Goal: Task Accomplishment & Management: Use online tool/utility

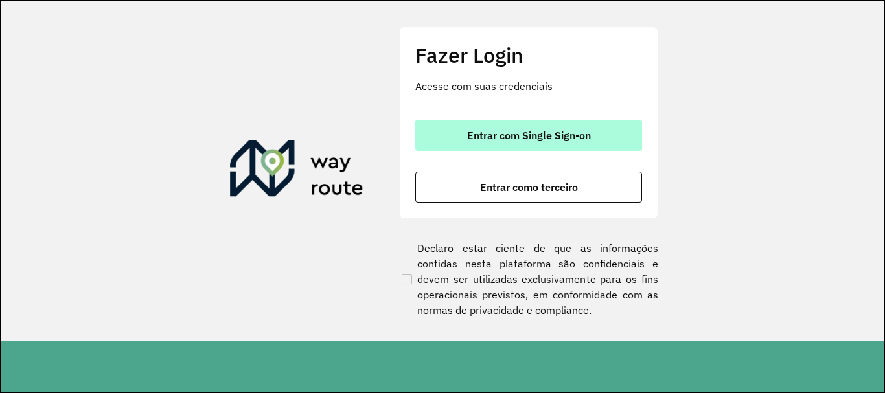
click at [584, 140] on span "Entrar com Single Sign-on" at bounding box center [529, 135] width 124 height 10
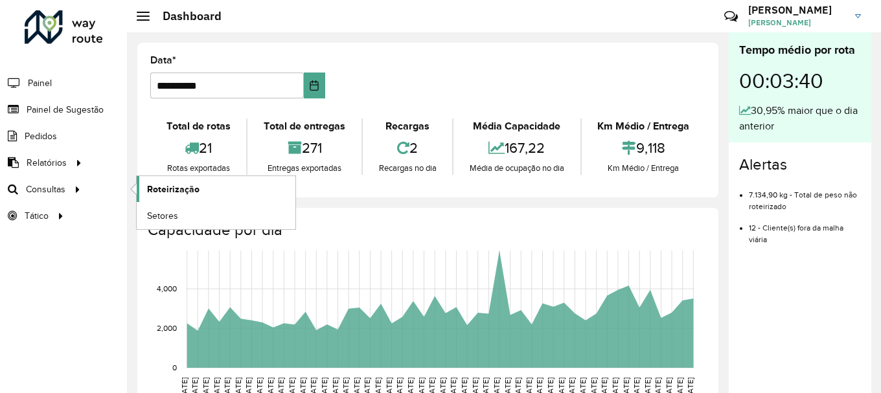
click at [144, 187] on link "Roteirização" at bounding box center [216, 189] width 159 height 26
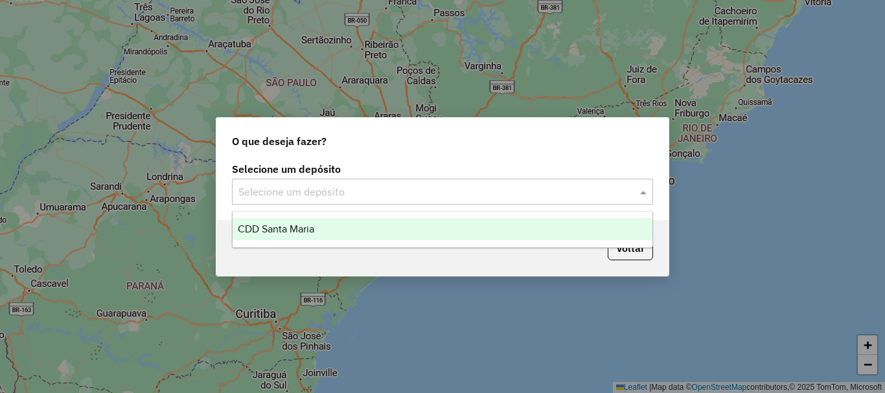
click at [380, 190] on input "text" at bounding box center [429, 193] width 382 height 16
click at [355, 225] on div "CDD Santa Maria" at bounding box center [442, 229] width 420 height 22
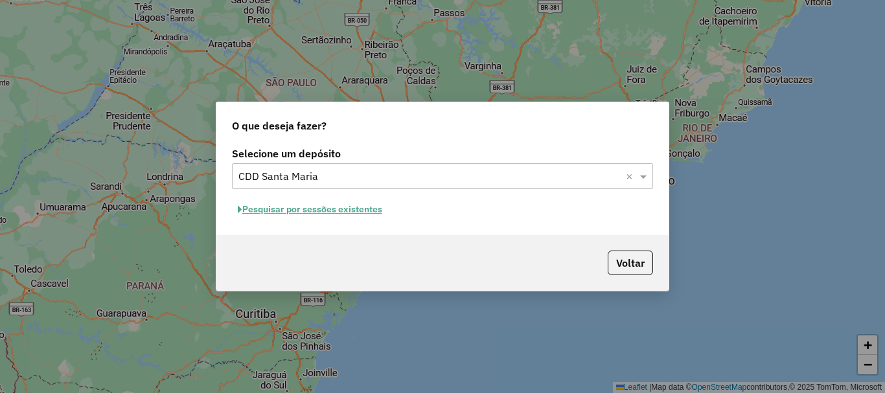
click at [354, 210] on button "Pesquisar por sessões existentes" at bounding box center [310, 209] width 156 height 20
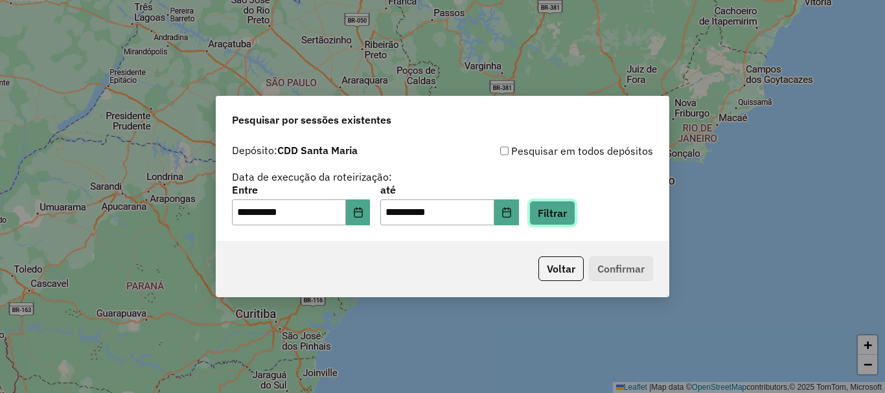
click at [548, 207] on button "Filtrar" at bounding box center [552, 213] width 46 height 25
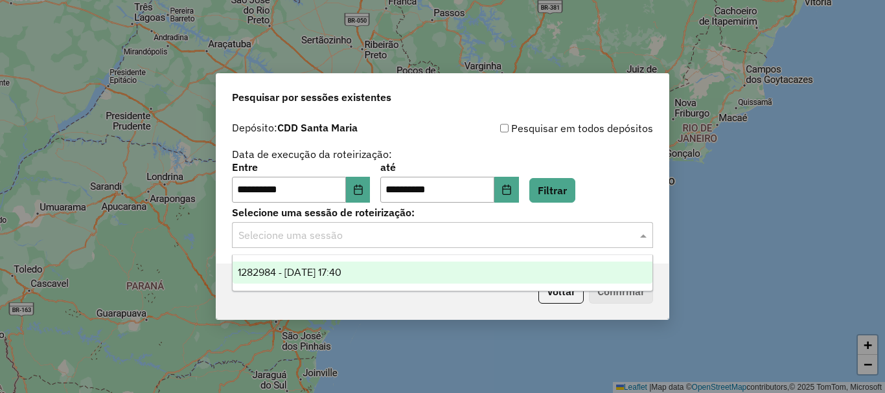
click at [328, 228] on input "text" at bounding box center [429, 236] width 382 height 16
drag, startPoint x: 397, startPoint y: 291, endPoint x: 398, endPoint y: 278, distance: 13.0
click at [396, 288] on body "**********" at bounding box center [442, 196] width 885 height 393
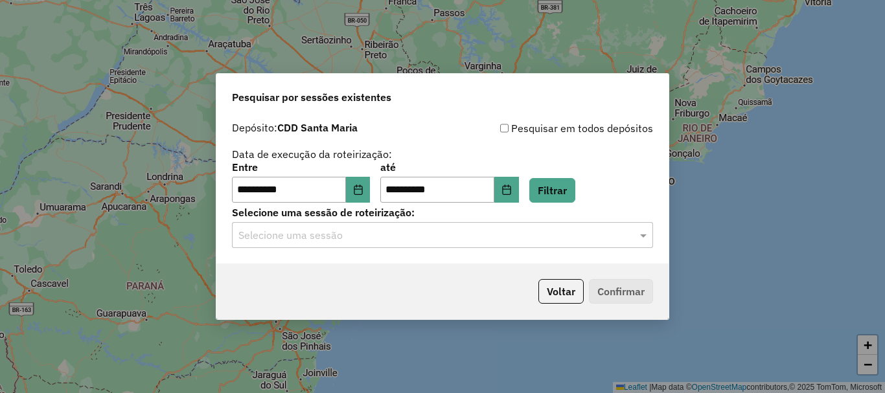
click at [398, 274] on div "Voltar Confirmar" at bounding box center [442, 292] width 452 height 56
click at [422, 236] on input "text" at bounding box center [429, 236] width 382 height 16
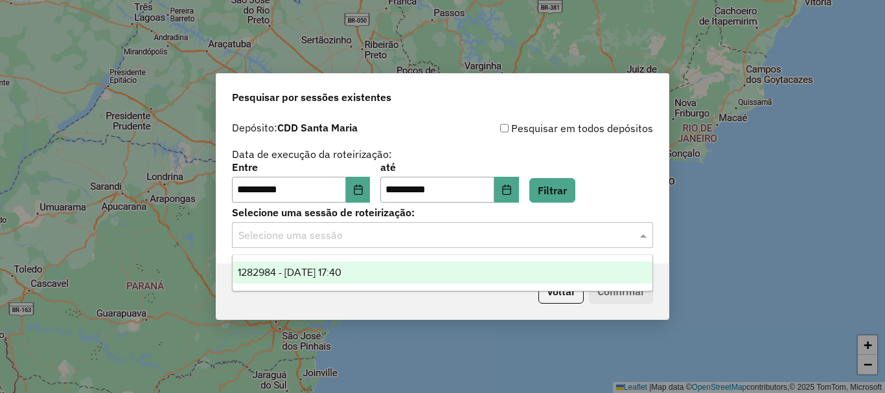
click at [406, 265] on div "1282984 - 26/09/2025 17:40" at bounding box center [442, 273] width 420 height 22
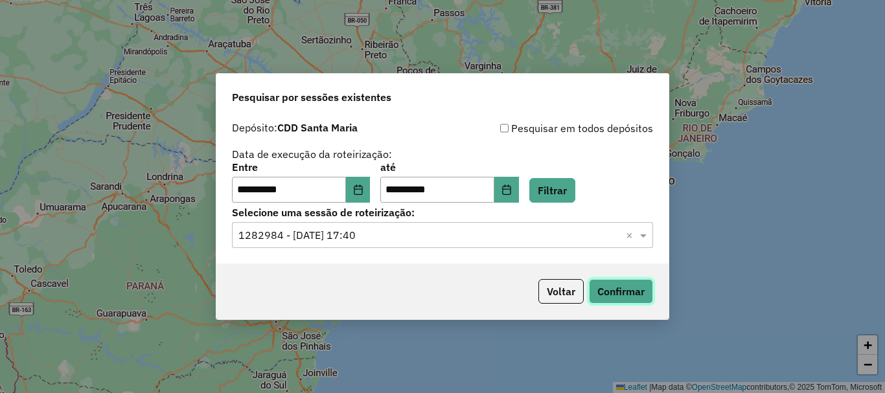
click at [618, 288] on button "Confirmar" at bounding box center [621, 291] width 64 height 25
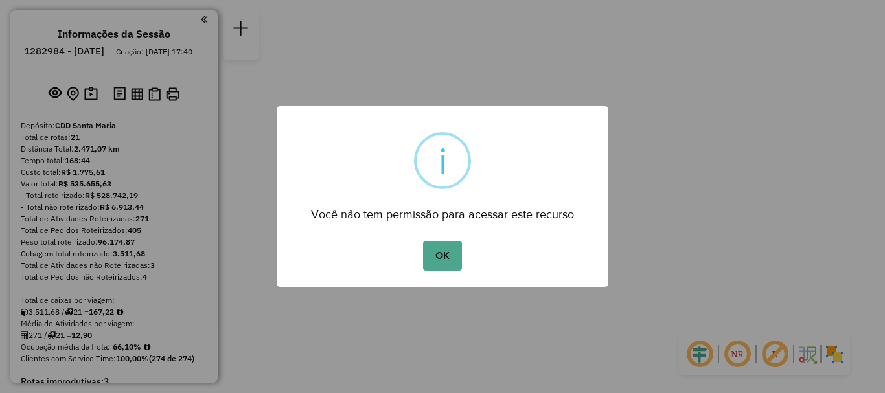
click at [423, 241] on button "OK" at bounding box center [442, 256] width 38 height 30
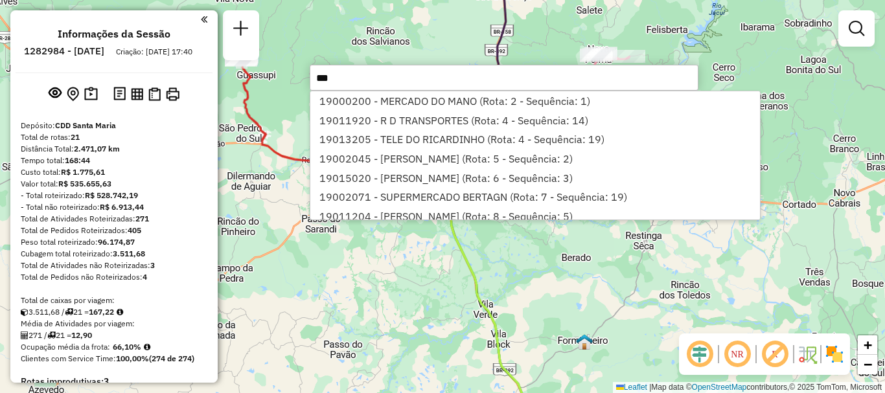
type input "****"
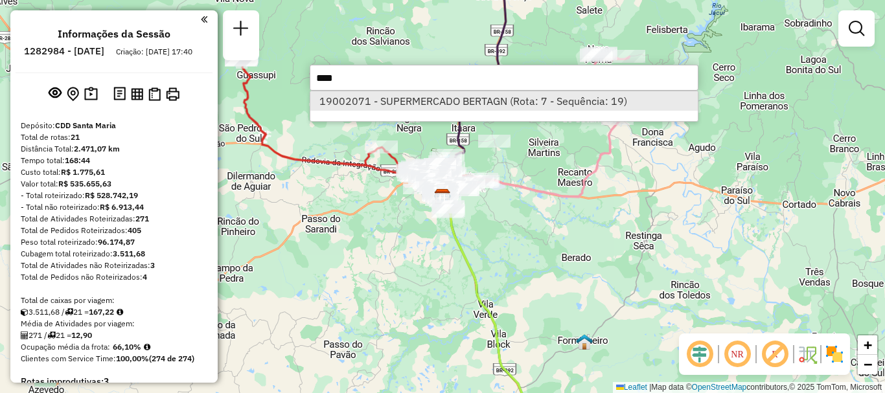
click at [572, 104] on li "19002071 - SUPERMERCADO BERTAGN (Rota: 7 - Sequência: 19)" at bounding box center [503, 100] width 387 height 19
select select "**********"
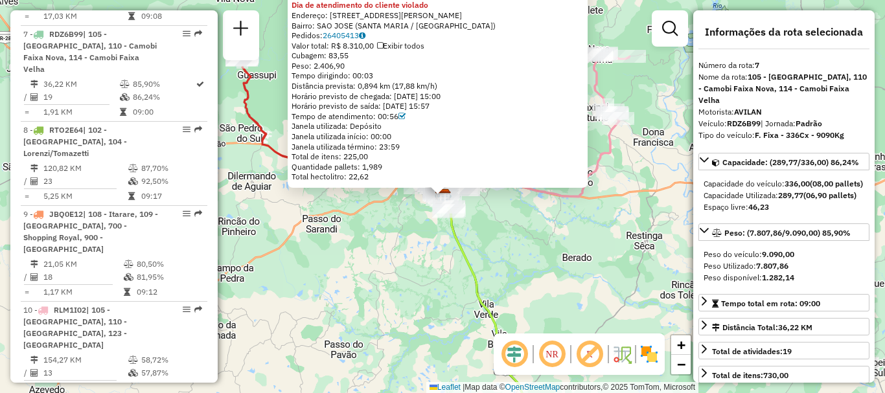
scroll to position [1013, 0]
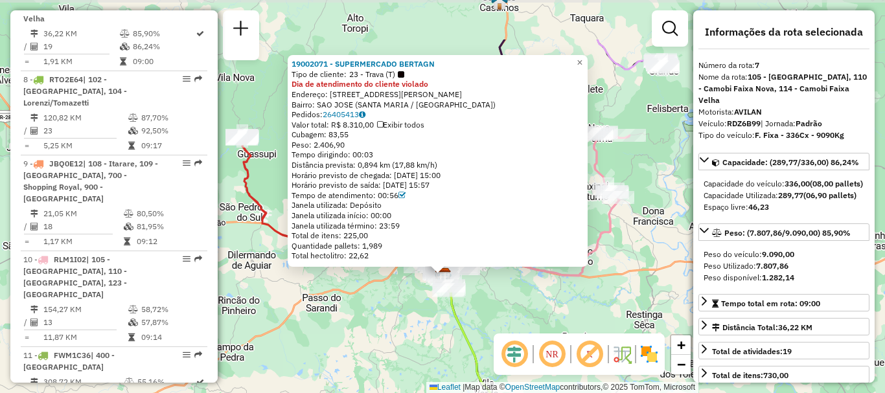
drag, startPoint x: 408, startPoint y: 221, endPoint x: 408, endPoint y: 293, distance: 71.9
click at [408, 293] on div "19002071 - SUPERMERCADO BERTAGN Tipo de cliente: 23 - Trava (T) Dia de atendime…" at bounding box center [442, 196] width 885 height 393
